Goal: Task Accomplishment & Management: Manage account settings

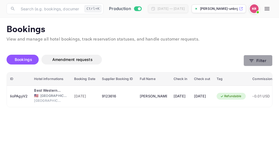
click at [252, 62] on icon "button" at bounding box center [251, 60] width 4 height 3
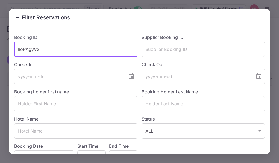
drag, startPoint x: 39, startPoint y: 49, endPoint x: 18, endPoint y: 49, distance: 20.7
click at [18, 49] on input "lioPAgyV2" at bounding box center [75, 49] width 123 height 15
paste input "GiXvueocL"
click at [18, 51] on input "GiXvueocL" at bounding box center [75, 49] width 123 height 15
click at [46, 47] on input "GiXvueocL" at bounding box center [75, 49] width 123 height 15
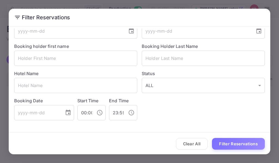
scroll to position [46, 0]
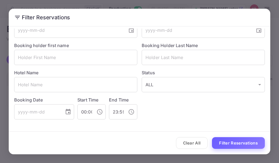
type input "GiXvueocL"
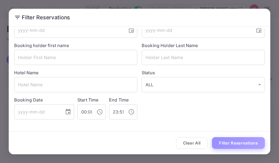
click at [220, 142] on button "Filter Reservations" at bounding box center [238, 143] width 53 height 12
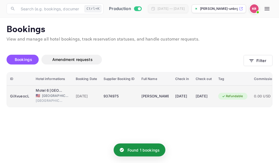
click at [106, 94] on div "9374975" at bounding box center [118, 96] width 31 height 9
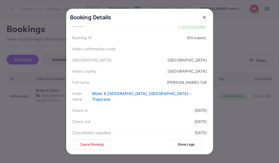
scroll to position [54, 0]
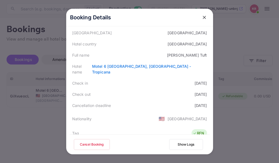
click at [92, 144] on button "Cancel Booking" at bounding box center [92, 144] width 36 height 11
click at [74, 139] on button "Cancel Booking" at bounding box center [92, 144] width 36 height 11
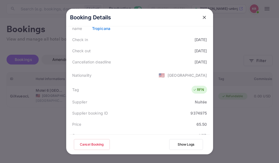
scroll to position [98, 0]
click at [232, 26] on div at bounding box center [139, 81] width 279 height 163
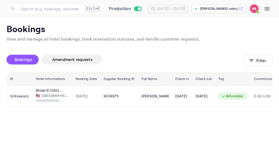
click at [117, 135] on main "Bookings View and manage all hotel bookings, track reservation statuses, and ha…" at bounding box center [139, 90] width 279 height 145
click at [209, 50] on div "Bookings Amendment requests" at bounding box center [125, 60] width 237 height 23
